Goal: Complete application form

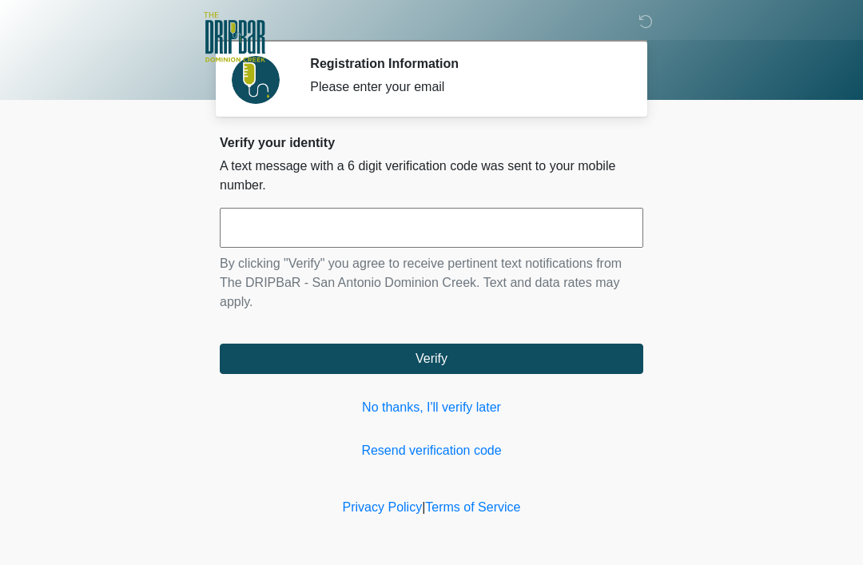
click at [281, 234] on input "text" at bounding box center [432, 228] width 424 height 40
type input "******"
click at [442, 362] on button "Verify" at bounding box center [432, 359] width 424 height 30
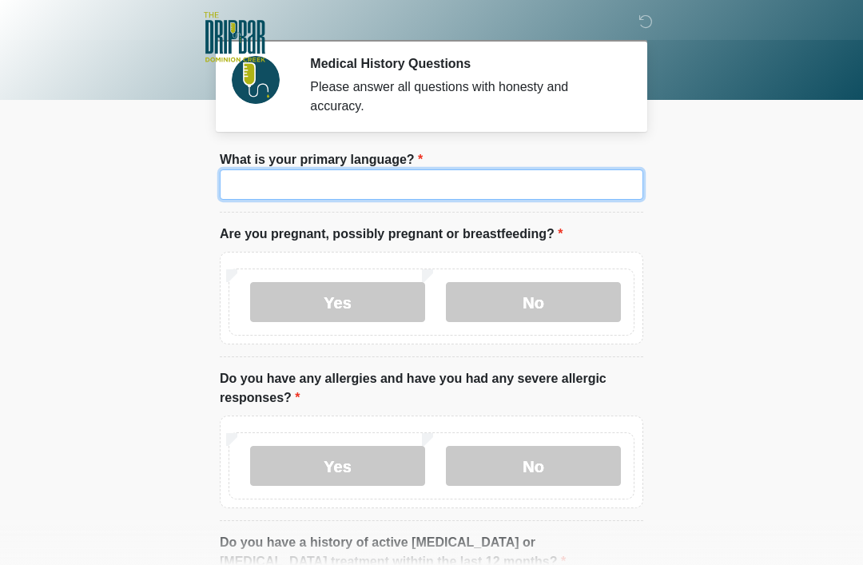
click at [371, 185] on input "What is your primary language?" at bounding box center [432, 184] width 424 height 30
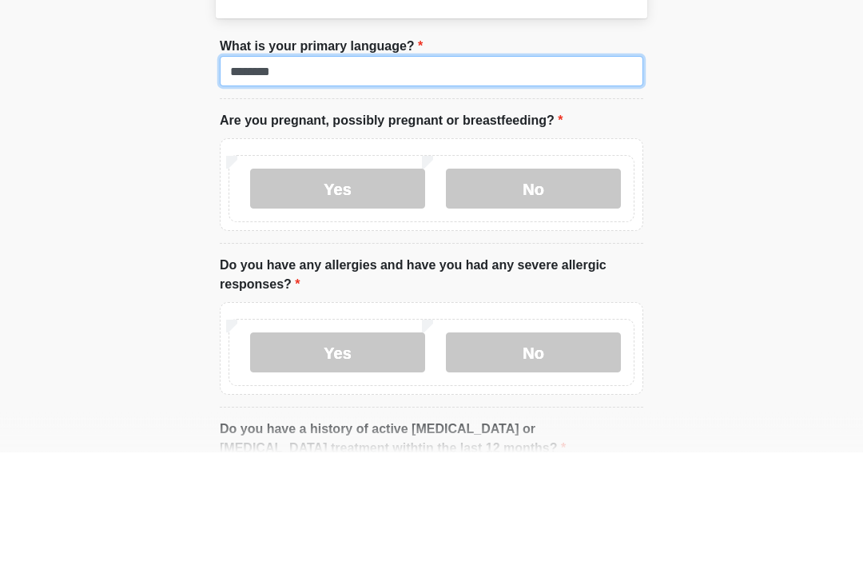
type input "*******"
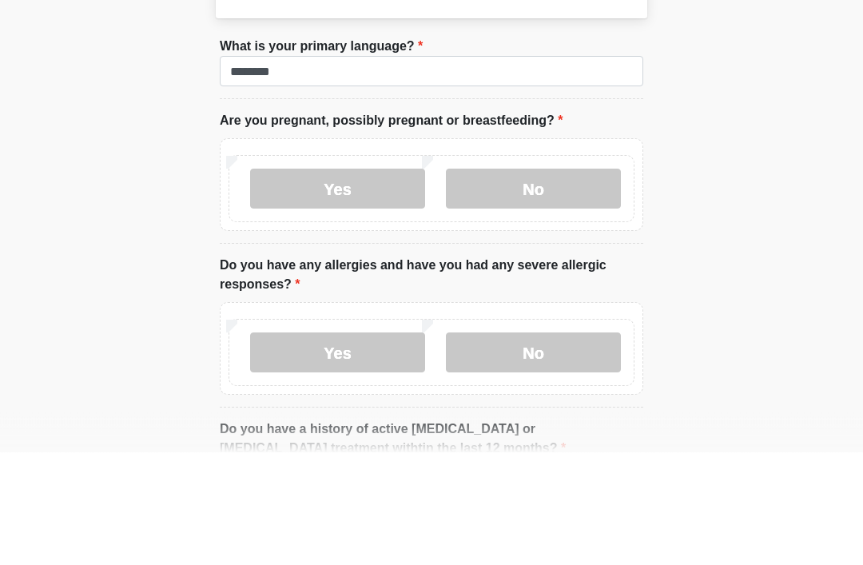
click at [547, 282] on label "No" at bounding box center [533, 302] width 175 height 40
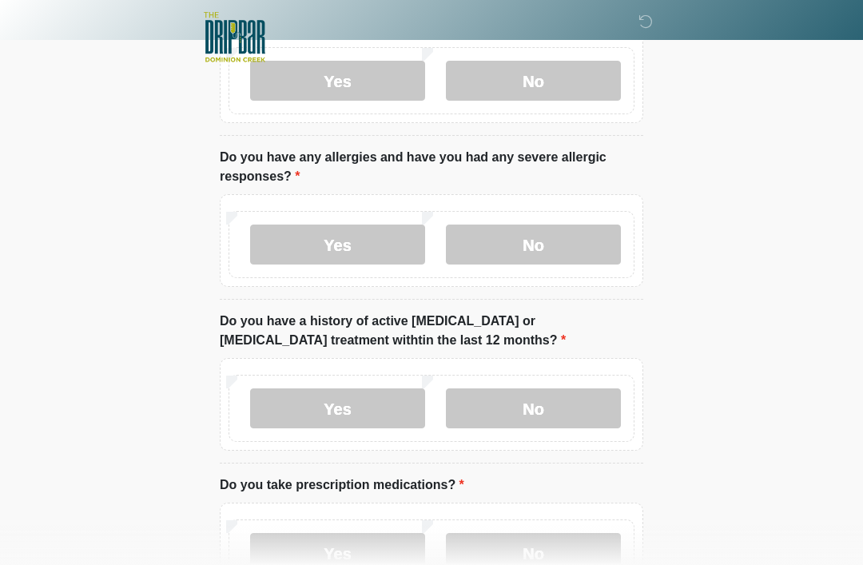
scroll to position [220, 0]
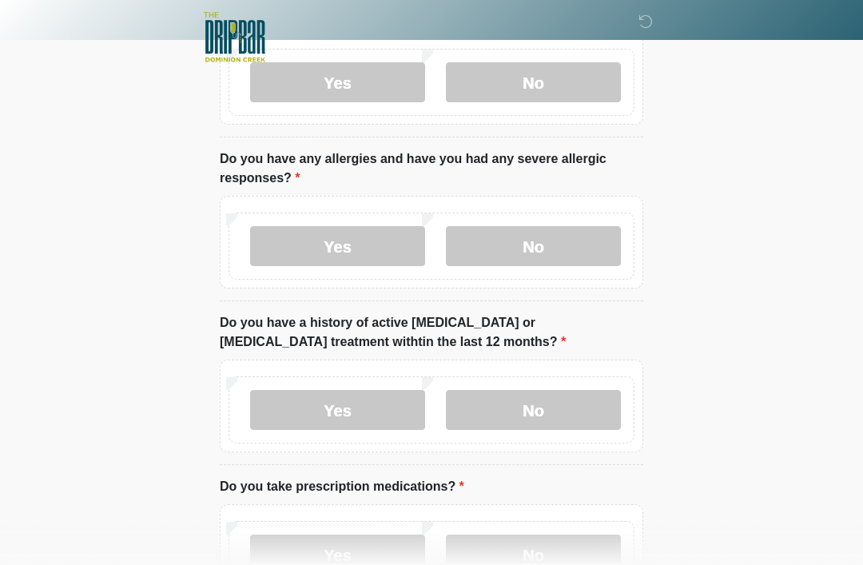
click at [544, 247] on label "No" at bounding box center [533, 246] width 175 height 40
click at [560, 262] on label "No" at bounding box center [533, 246] width 175 height 40
click at [547, 420] on label "No" at bounding box center [533, 410] width 175 height 40
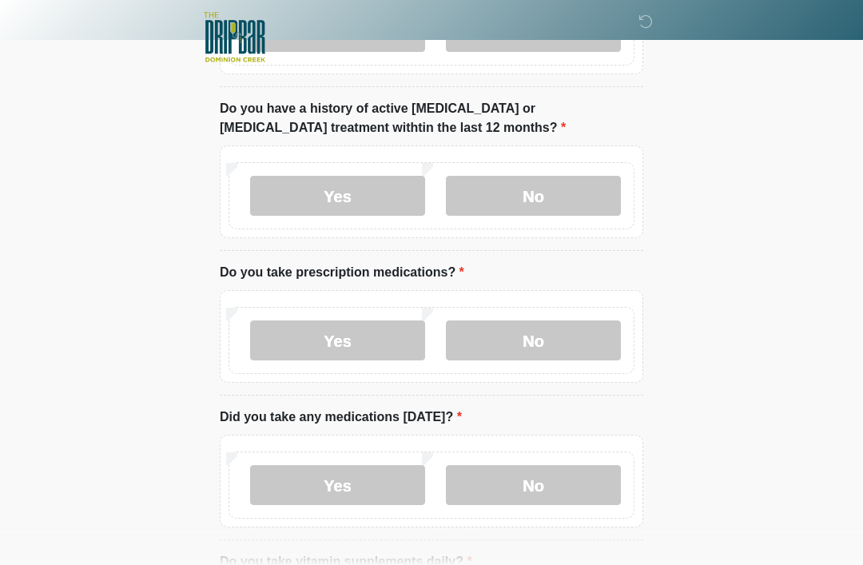
scroll to position [474, 0]
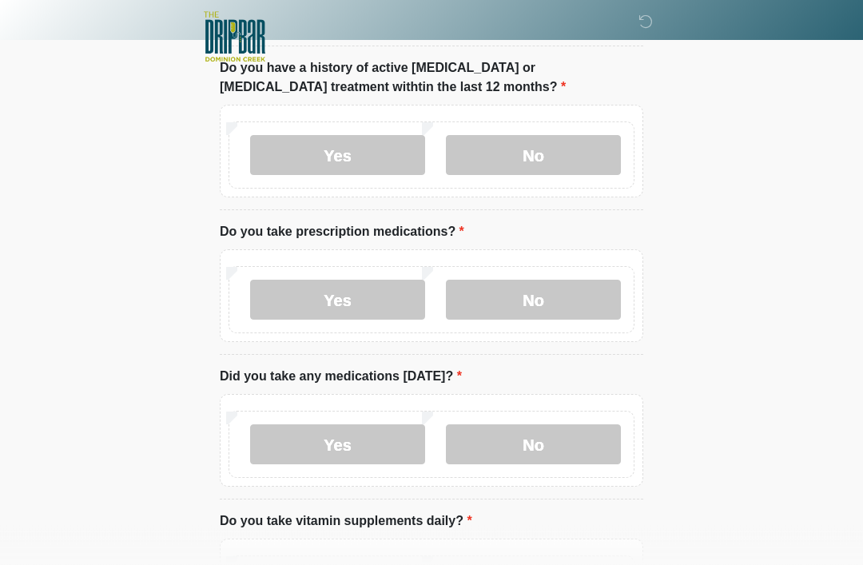
click at [356, 303] on label "Yes" at bounding box center [337, 301] width 175 height 40
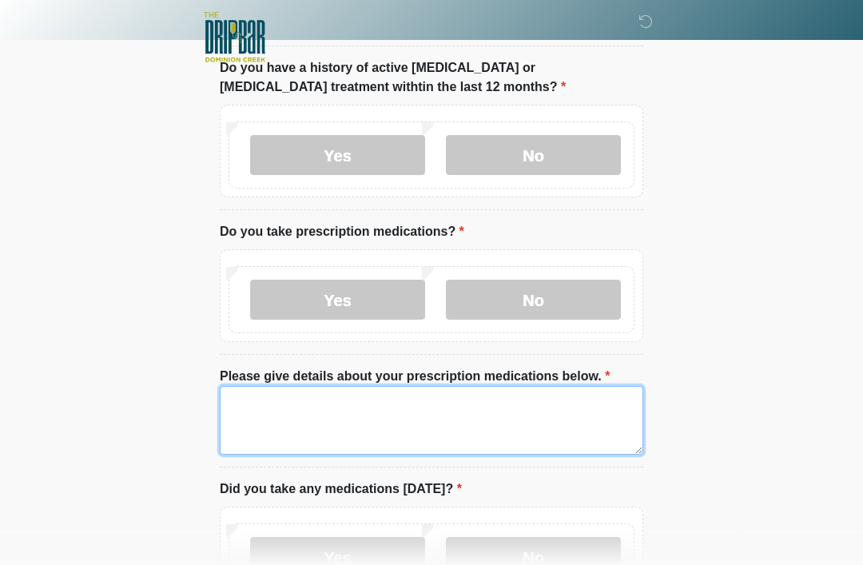
click at [261, 417] on textarea "Please give details about your prescription medications below." at bounding box center [432, 420] width 424 height 69
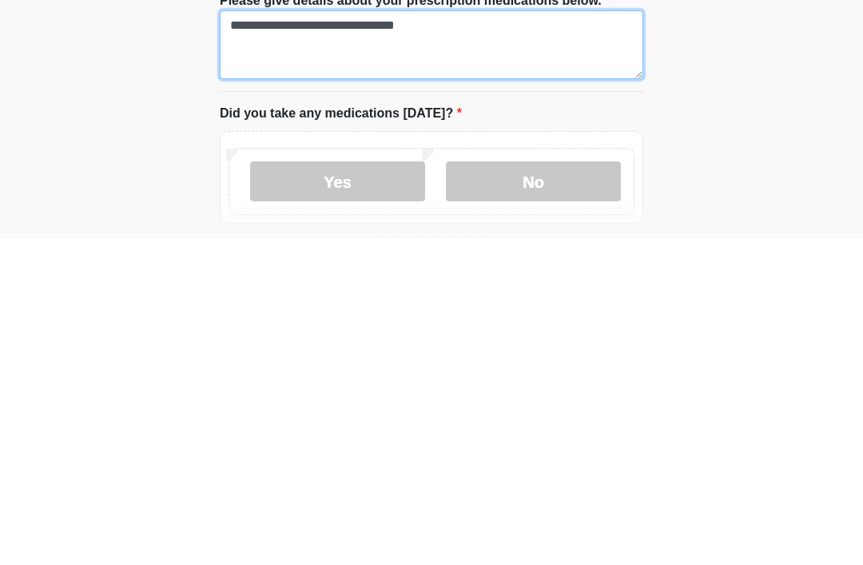
scroll to position [528, 0]
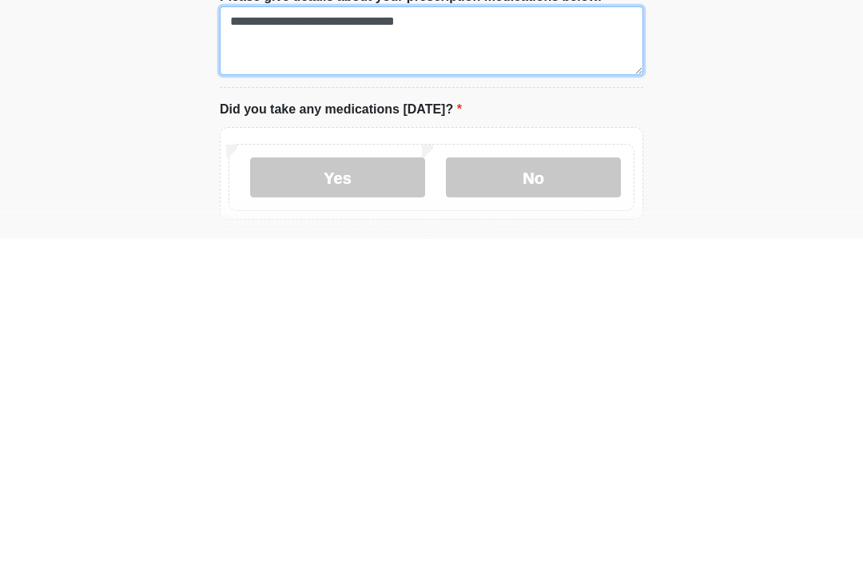
type textarea "**********"
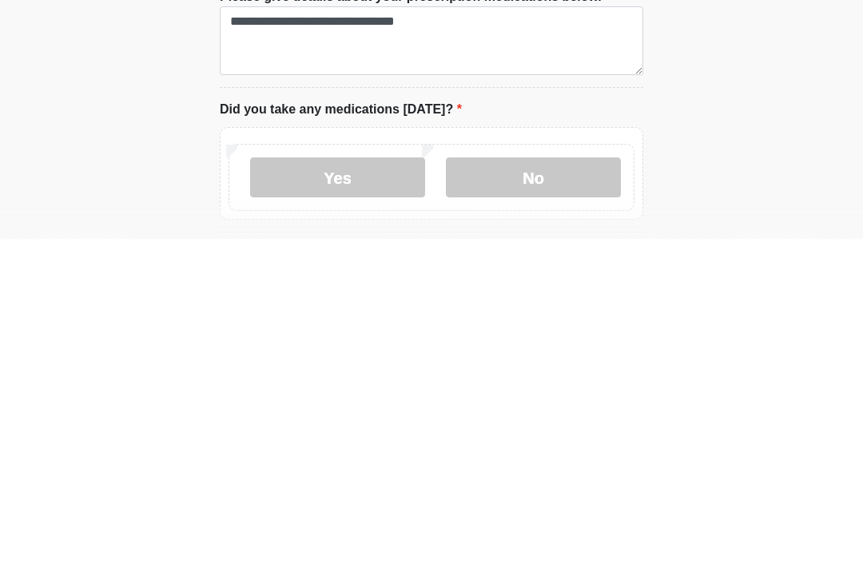
click at [359, 484] on label "Yes" at bounding box center [337, 504] width 175 height 40
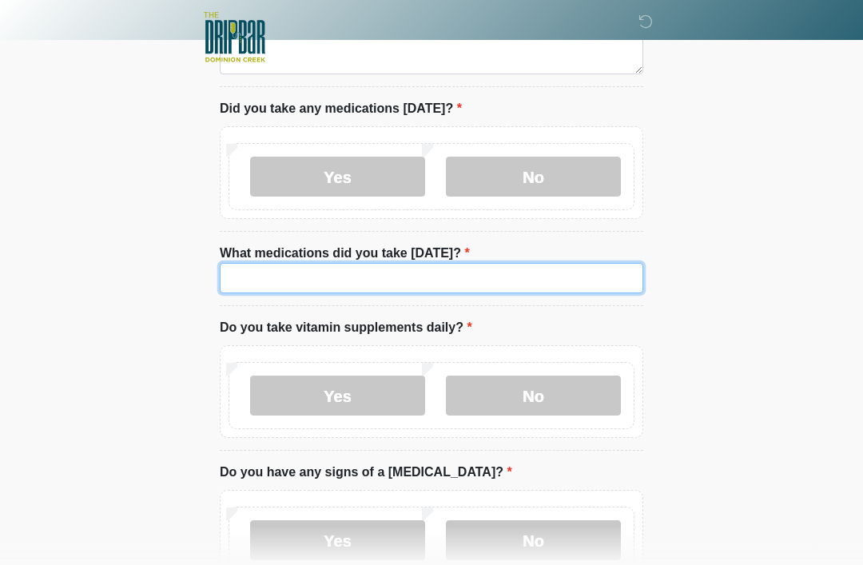
click at [304, 278] on input "What medications did you take today?" at bounding box center [432, 278] width 424 height 30
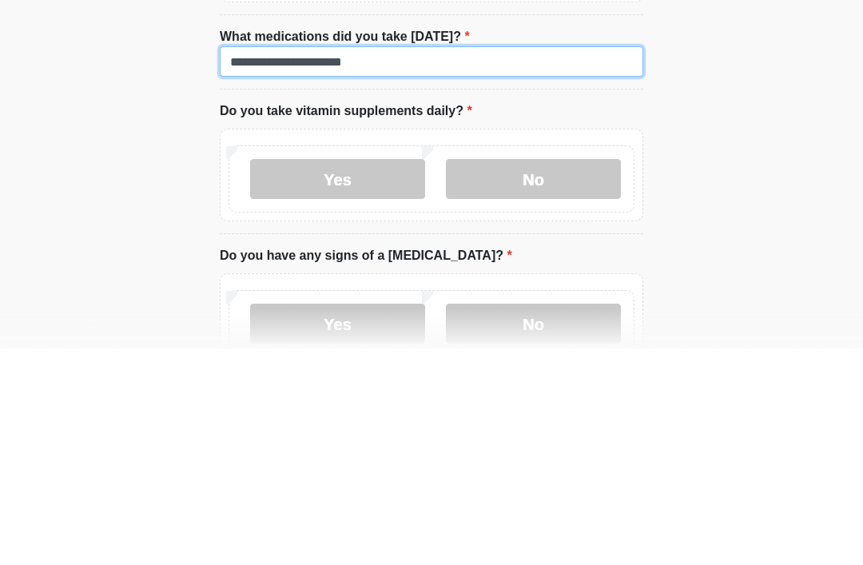
type input "**********"
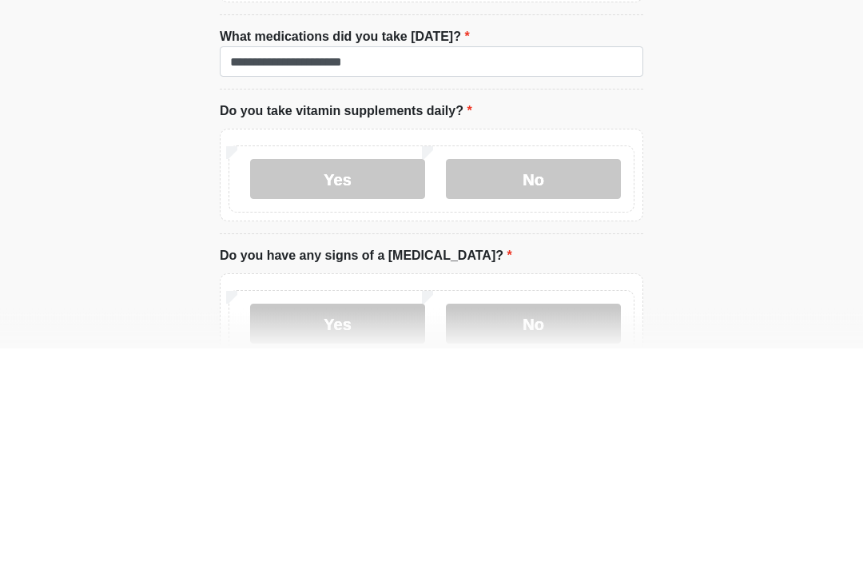
click at [519, 377] on label "No" at bounding box center [533, 397] width 175 height 40
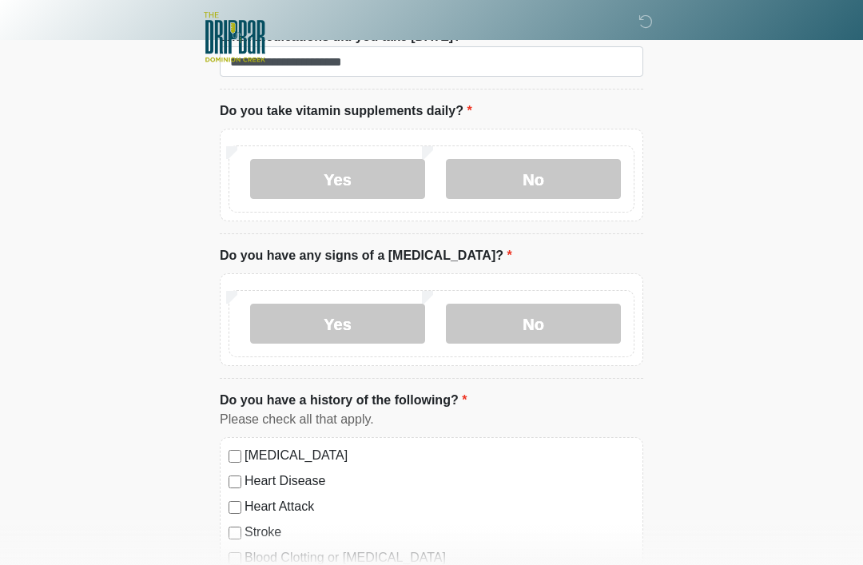
click at [551, 323] on label "No" at bounding box center [533, 324] width 175 height 40
click at [245, 451] on label "High Blood Pressure" at bounding box center [440, 455] width 390 height 19
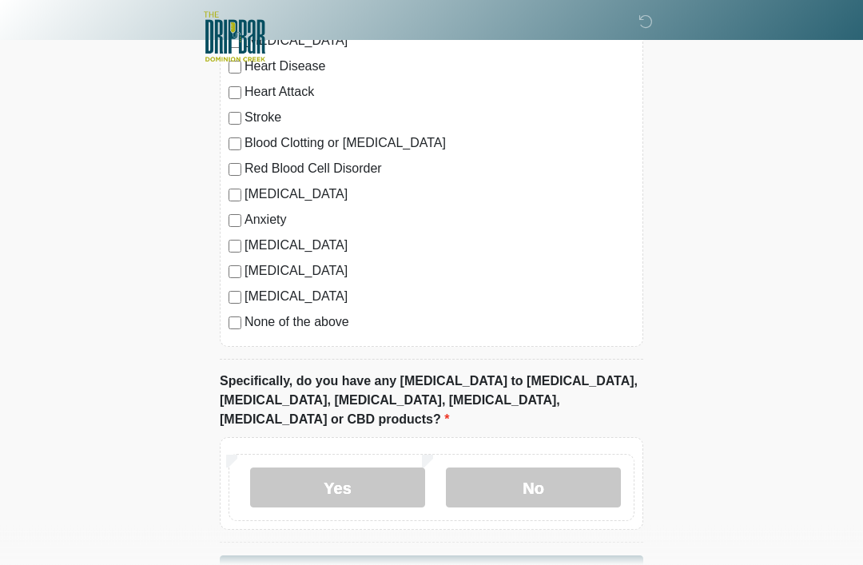
scroll to position [1519, 0]
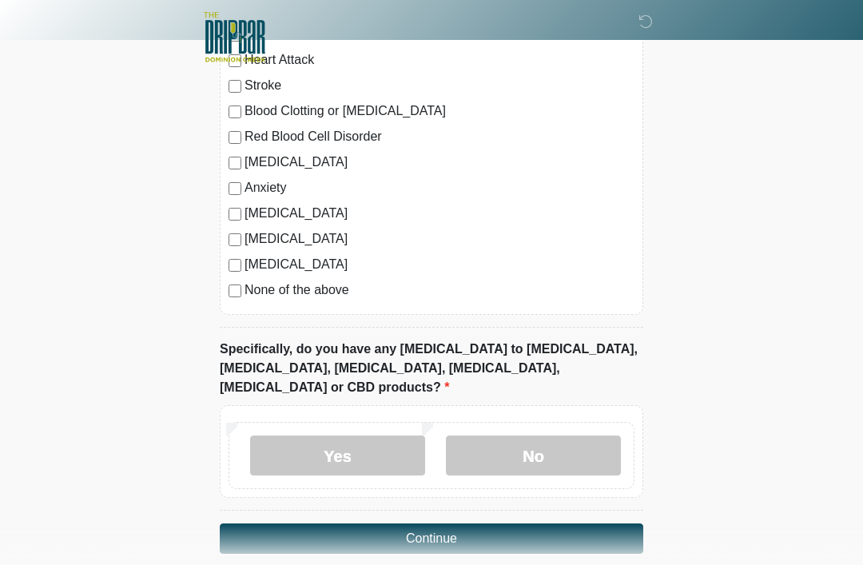
click at [544, 436] on label "No" at bounding box center [533, 456] width 175 height 40
click at [445, 524] on button "Continue" at bounding box center [432, 539] width 424 height 30
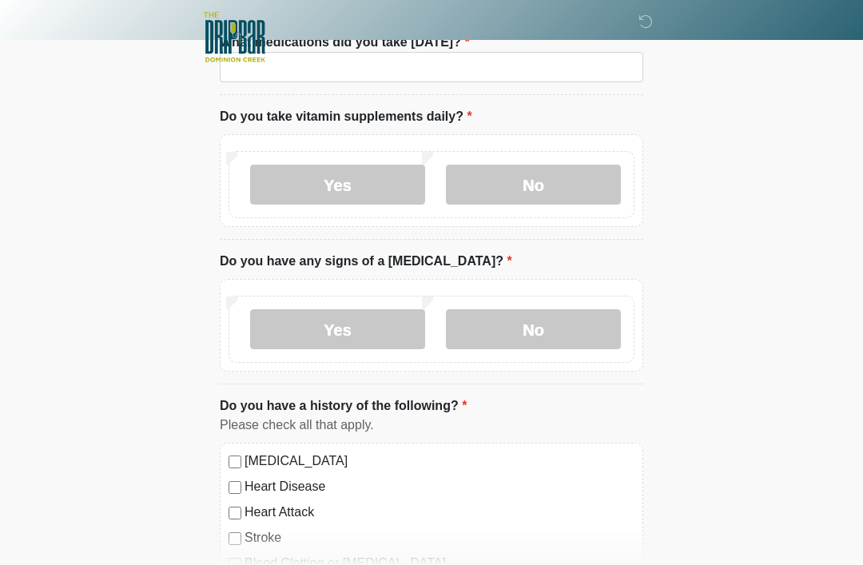
scroll to position [0, 0]
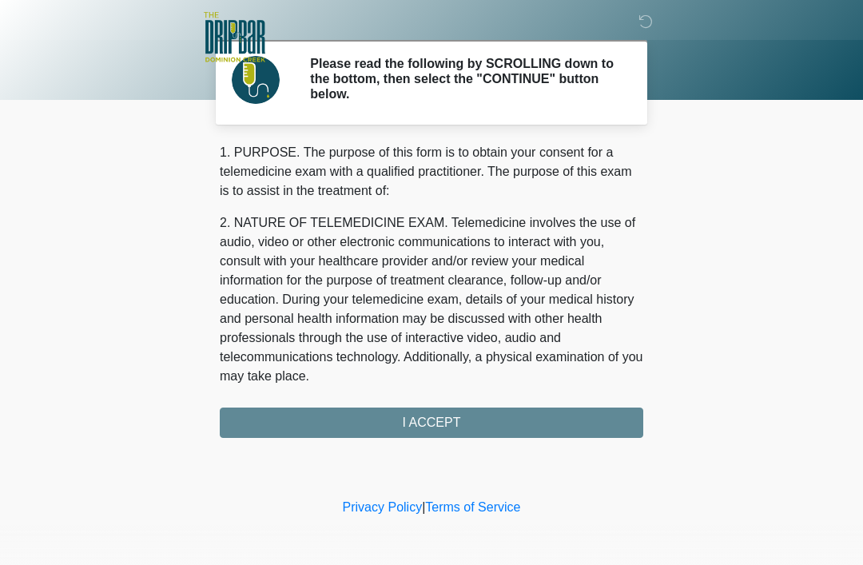
click at [446, 423] on div "1. PURPOSE. The purpose of this form is to obtain your consent for a telemedici…" at bounding box center [432, 290] width 424 height 295
click at [437, 416] on div "1. PURPOSE. The purpose of this form is to obtain your consent for a telemedici…" at bounding box center [432, 290] width 424 height 295
click at [433, 427] on div "1. PURPOSE. The purpose of this form is to obtain your consent for a telemedici…" at bounding box center [432, 290] width 424 height 295
click at [438, 430] on div "1. PURPOSE. The purpose of this form is to obtain your consent for a telemedici…" at bounding box center [432, 290] width 424 height 295
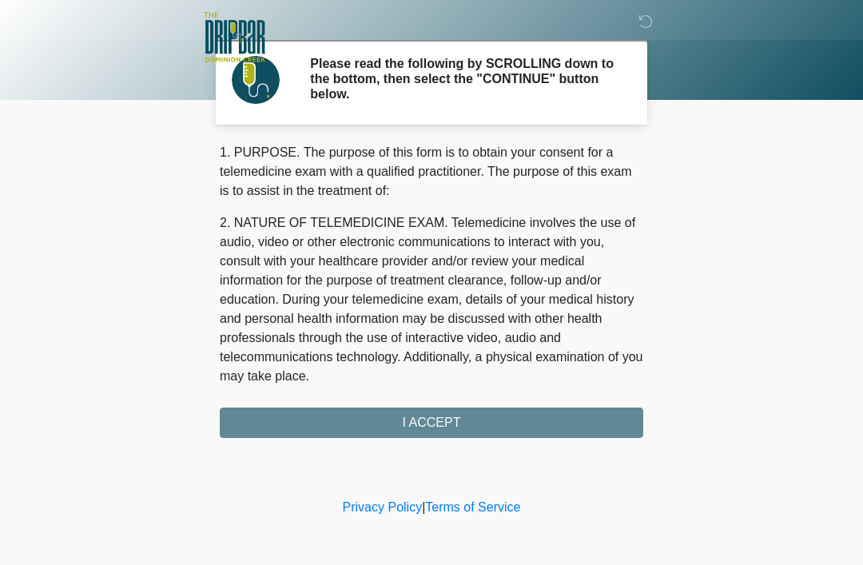
click at [446, 422] on div "1. PURPOSE. The purpose of this form is to obtain your consent for a telemedici…" at bounding box center [432, 290] width 424 height 295
click at [440, 437] on div "‎ ‎ ‎ ‎ Please read the following by SCROLLING down to the bottom, then select …" at bounding box center [432, 247] width 480 height 463
click at [440, 436] on div "1. PURPOSE. The purpose of this form is to obtain your consent for a telemedici…" at bounding box center [432, 290] width 424 height 295
click at [431, 429] on div "1. PURPOSE. The purpose of this form is to obtain your consent for a telemedici…" at bounding box center [432, 290] width 424 height 295
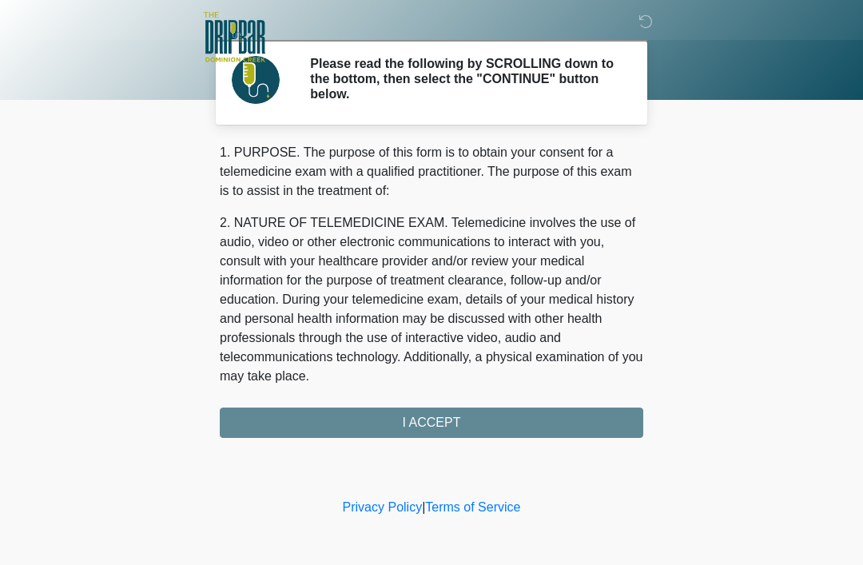
click at [441, 424] on div "1. PURPOSE. The purpose of this form is to obtain your consent for a telemedici…" at bounding box center [432, 290] width 424 height 295
click at [444, 433] on div "1. PURPOSE. The purpose of this form is to obtain your consent for a telemedici…" at bounding box center [432, 290] width 424 height 295
click at [444, 432] on div "1. PURPOSE. The purpose of this form is to obtain your consent for a telemedici…" at bounding box center [432, 290] width 424 height 295
click at [448, 421] on div "1. PURPOSE. The purpose of this form is to obtain your consent for a telemedici…" at bounding box center [432, 290] width 424 height 295
click at [448, 420] on div "1. PURPOSE. The purpose of this form is to obtain your consent for a telemedici…" at bounding box center [432, 290] width 424 height 295
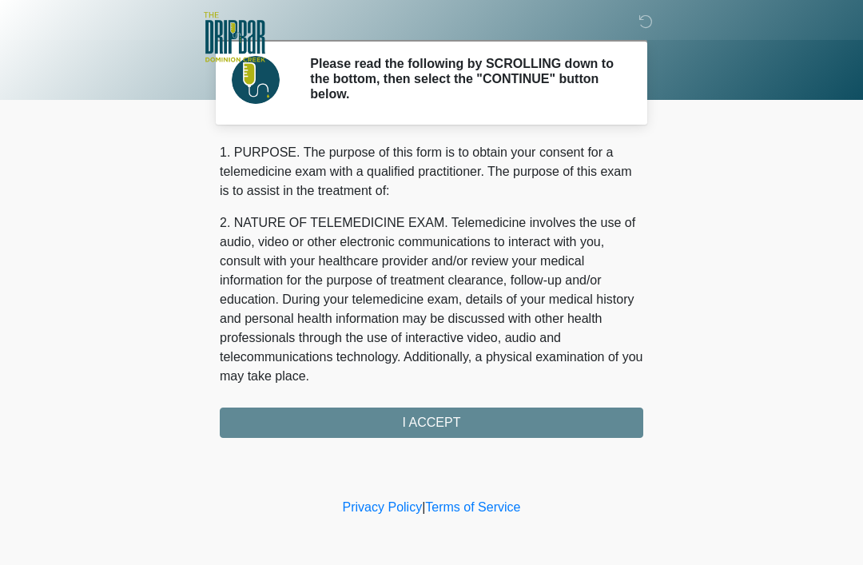
click at [445, 411] on div "1. PURPOSE. The purpose of this form is to obtain your consent for a telemedici…" at bounding box center [432, 290] width 424 height 295
click at [445, 410] on div "1. PURPOSE. The purpose of this form is to obtain your consent for a telemedici…" at bounding box center [432, 290] width 424 height 295
click at [432, 413] on div "1. PURPOSE. The purpose of this form is to obtain your consent for a telemedici…" at bounding box center [432, 290] width 424 height 295
click at [436, 409] on div "1. PURPOSE. The purpose of this form is to obtain your consent for a telemedici…" at bounding box center [432, 290] width 424 height 295
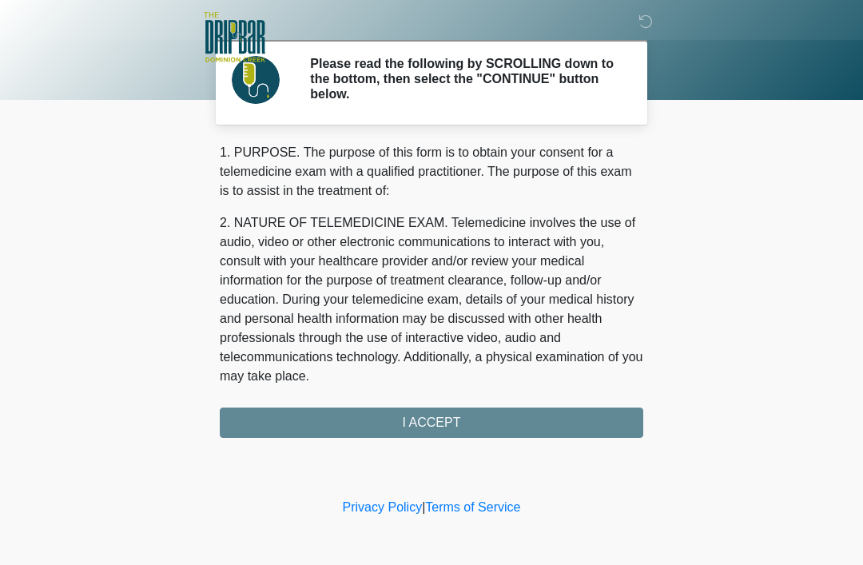
click at [436, 424] on div "1. PURPOSE. The purpose of this form is to obtain your consent for a telemedici…" at bounding box center [432, 290] width 424 height 295
click at [460, 420] on div "1. PURPOSE. The purpose of this form is to obtain your consent for a telemedici…" at bounding box center [432, 290] width 424 height 295
click at [451, 424] on div "1. PURPOSE. The purpose of this form is to obtain your consent for a telemedici…" at bounding box center [432, 290] width 424 height 295
click at [600, 59] on div at bounding box center [420, 38] width 480 height 77
click at [647, 29] on icon at bounding box center [646, 21] width 14 height 14
